Goal: Information Seeking & Learning: Learn about a topic

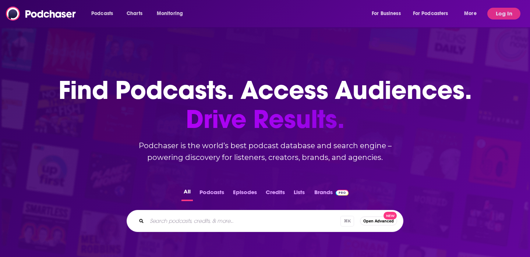
click at [229, 13] on div "Podcasts Charts Monitoring For Business For Podcasters More" at bounding box center [284, 14] width 397 height 12
click at [499, 15] on button "Log In" at bounding box center [503, 14] width 33 height 12
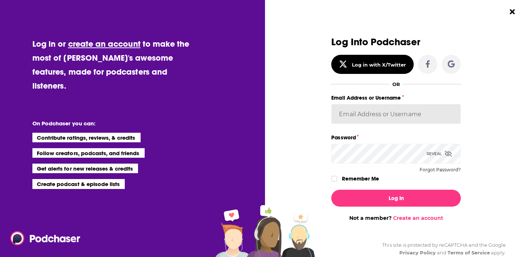
type input "[EMAIL_ADDRESS][DOMAIN_NAME]"
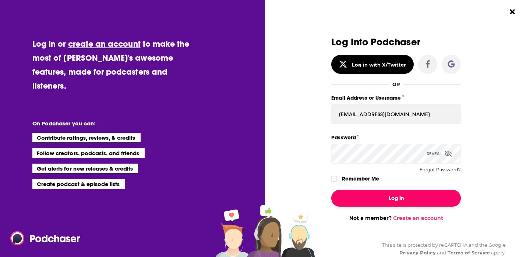
click at [362, 196] on button "Log In" at bounding box center [395, 198] width 129 height 17
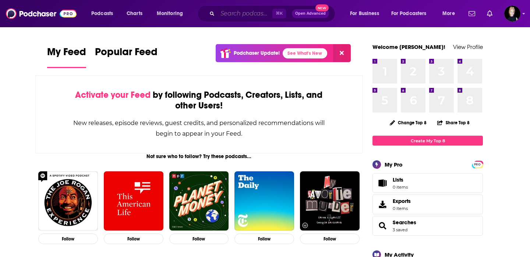
click at [239, 10] on input "Search podcasts, credits, & more..." at bounding box center [244, 14] width 55 height 12
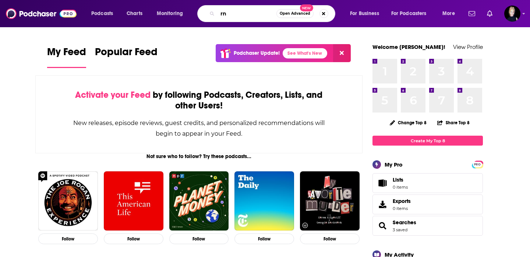
type input "r"
type input "more breakfast"
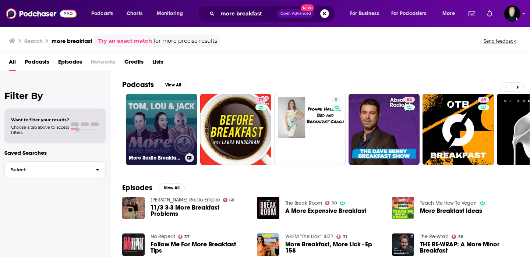
click at [161, 119] on link "More Radio Breakfast with [PERSON_NAME], [PERSON_NAME] and [PERSON_NAME]" at bounding box center [161, 129] width 71 height 71
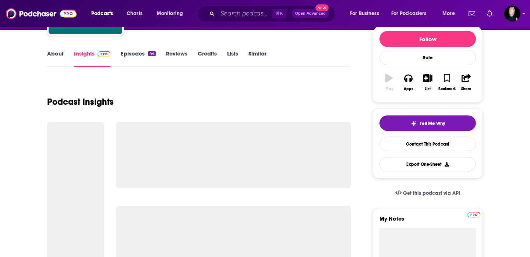
scroll to position [2, 0]
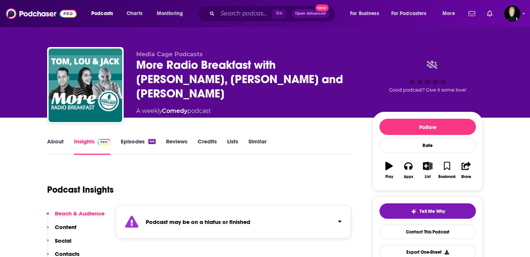
click at [58, 143] on link "About" at bounding box center [55, 146] width 17 height 17
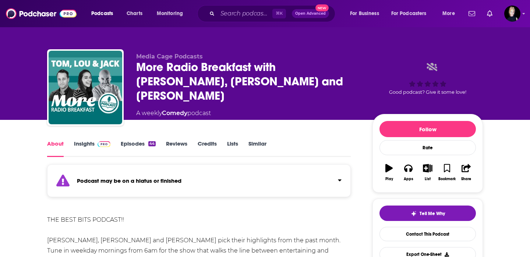
scroll to position [44, 0]
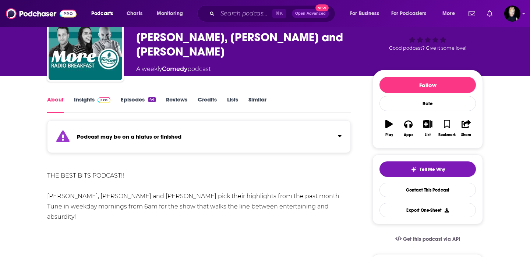
click at [91, 100] on link "Insights" at bounding box center [92, 104] width 36 height 17
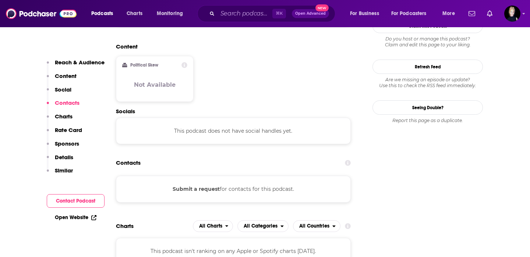
scroll to position [608, 0]
click at [233, 18] on input "Search podcasts, credits, & more..." at bounding box center [244, 14] width 55 height 12
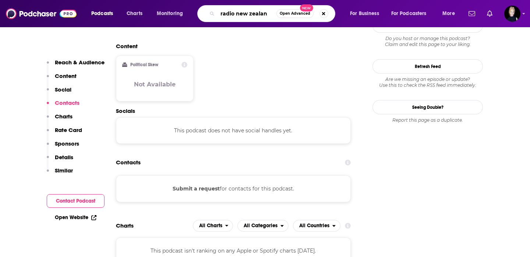
type input "radio [GEOGRAPHIC_DATA]"
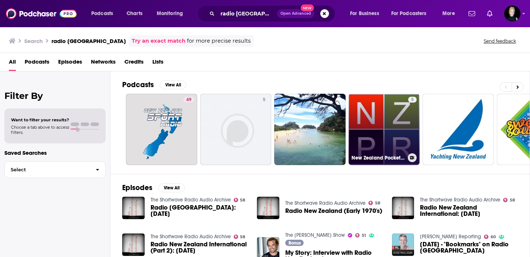
click at [376, 138] on link "5 New Zealand Pocket Radio" at bounding box center [383, 129] width 71 height 71
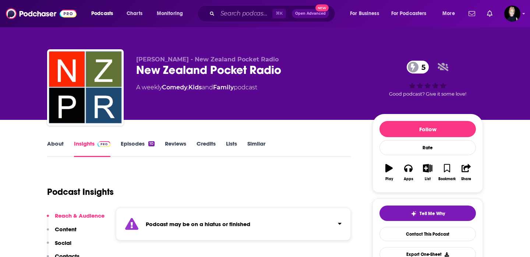
click at [57, 145] on link "About" at bounding box center [55, 148] width 17 height 17
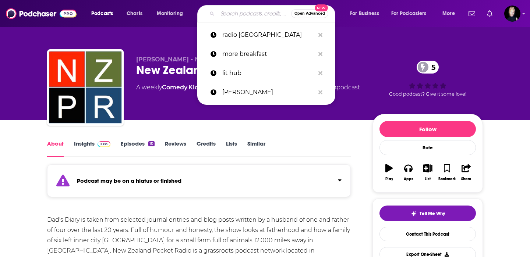
click at [235, 15] on input "Search podcasts, credits, & more..." at bounding box center [254, 14] width 74 height 12
